Goal: Information Seeking & Learning: Check status

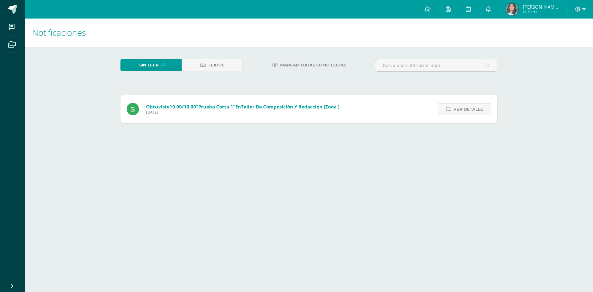
click at [160, 65] on link "Sin leer (1)" at bounding box center [150, 65] width 61 height 12
click at [461, 109] on span "Ver detalle" at bounding box center [468, 108] width 30 height 11
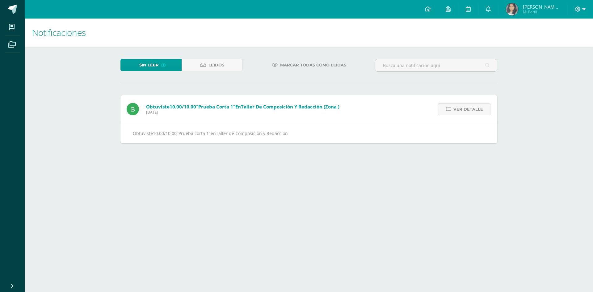
click at [378, 106] on div "Obtuviste 10.00/10.00 "Prueba corta 1" en Taller de Composición y Redacción (zo…" at bounding box center [308, 119] width 377 height 48
click at [491, 7] on icon at bounding box center [488, 9] width 5 height 6
